Goal: Task Accomplishment & Management: Use online tool/utility

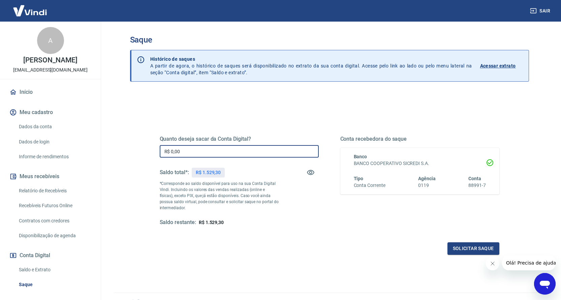
click at [203, 154] on input "R$ 0,00" at bounding box center [239, 151] width 159 height 12
drag, startPoint x: 203, startPoint y: 154, endPoint x: 171, endPoint y: 155, distance: 32.1
click at [171, 155] on input "R$ 0,00" at bounding box center [239, 151] width 159 height 12
type input "R$ 1.529,30"
click at [462, 249] on button "Solicitar saque" at bounding box center [473, 248] width 52 height 12
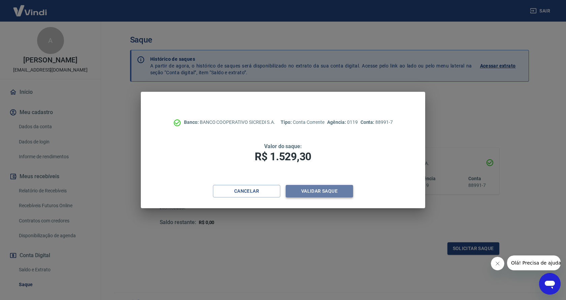
click at [316, 191] on button "Validar saque" at bounding box center [319, 191] width 67 height 12
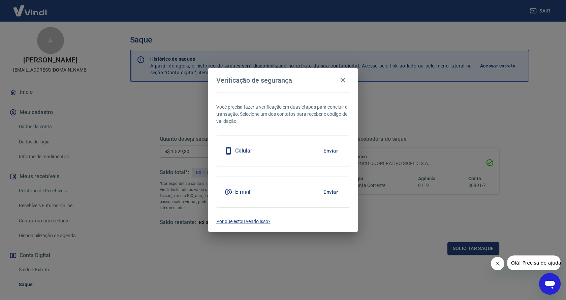
click at [331, 192] on button "Enviar" at bounding box center [331, 192] width 22 height 14
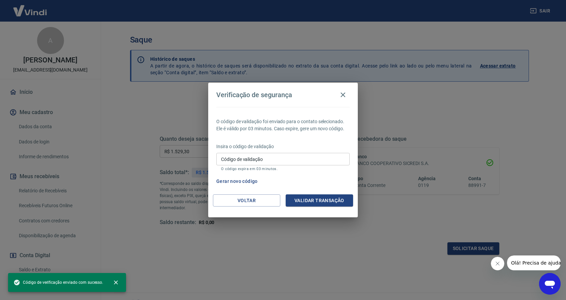
click at [298, 162] on input "Código de validação" at bounding box center [282, 159] width 133 height 12
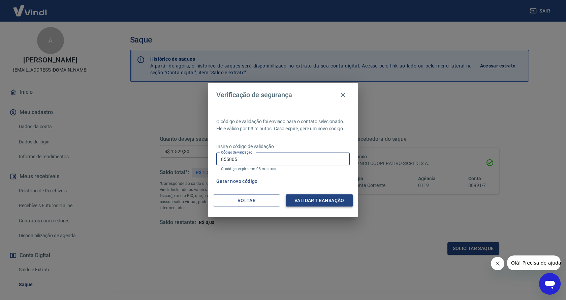
type input "855805"
click at [311, 202] on button "Validar transação" at bounding box center [319, 200] width 67 height 12
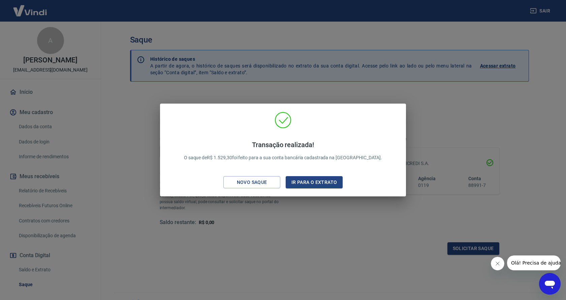
click at [403, 237] on div "Transação realizada! O saque de R$ 1.529,30 foi feito para a sua conta bancária…" at bounding box center [283, 150] width 566 height 300
